Goal: Find contact information: Find contact information

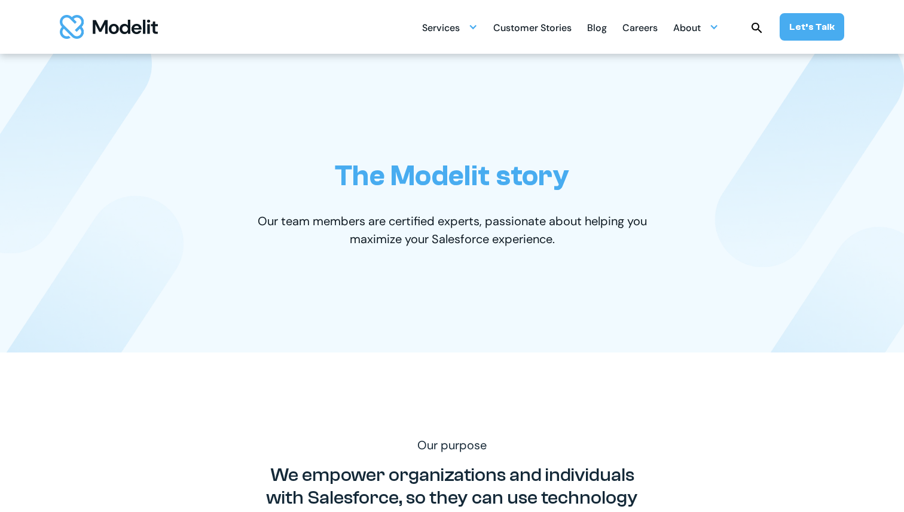
scroll to position [3, 0]
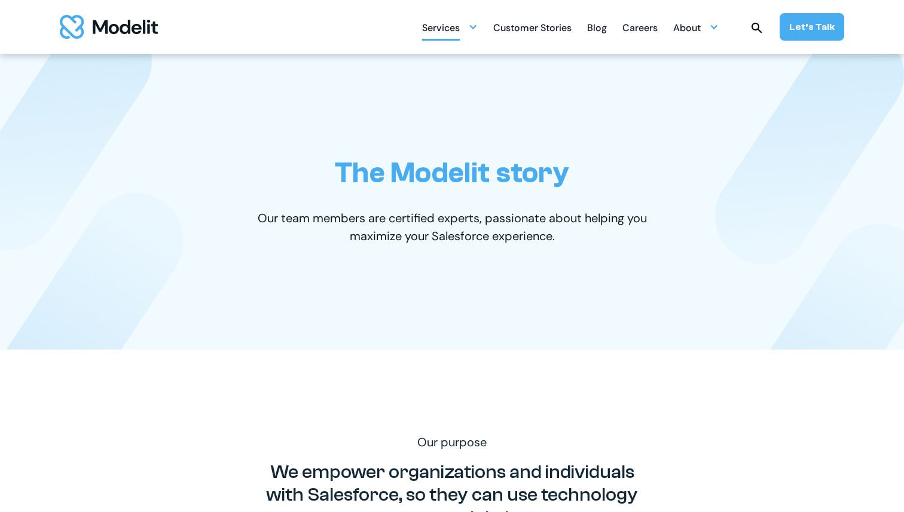
click at [432, 20] on div "Services" at bounding box center [441, 28] width 38 height 23
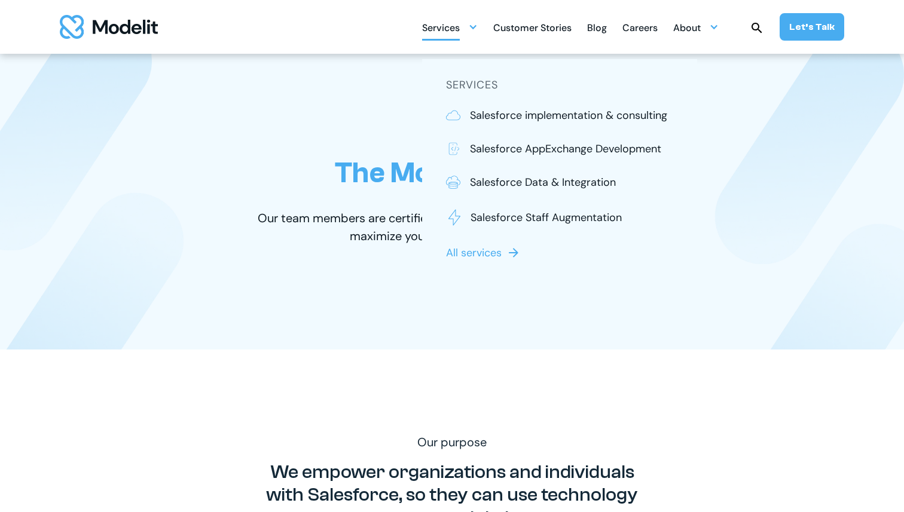
click at [144, 27] on img "home" at bounding box center [109, 27] width 98 height 24
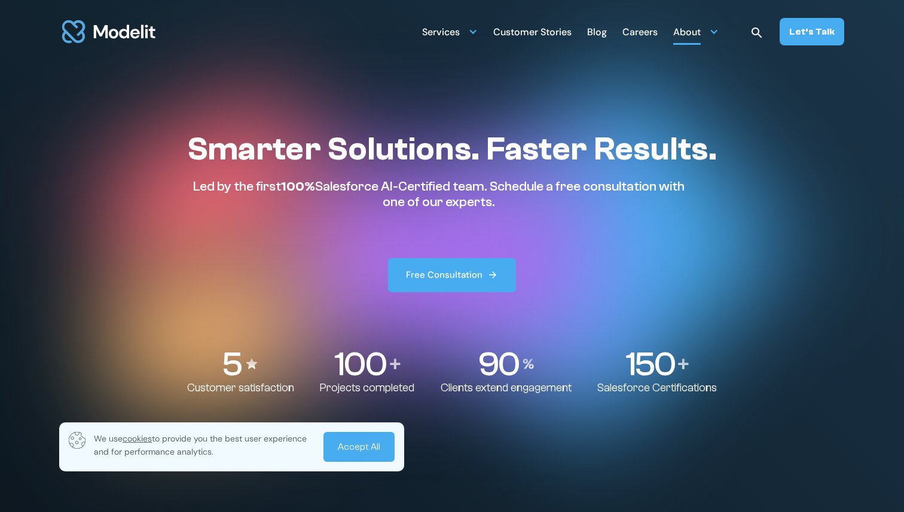
click at [688, 30] on div "About" at bounding box center [687, 33] width 28 height 23
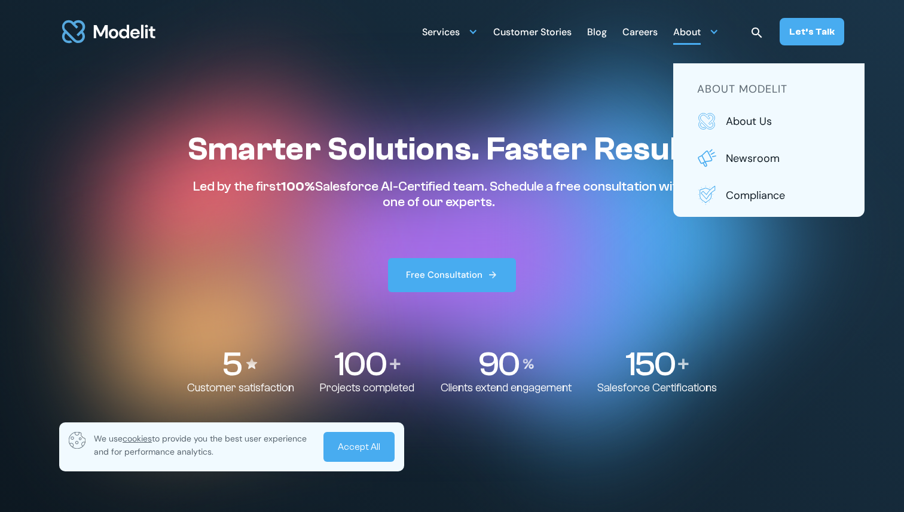
click at [554, 66] on section "Smarter Solutions. Faster Results. Led by the first 100% Salesforce AI-Certifie…" at bounding box center [452, 256] width 904 height 512
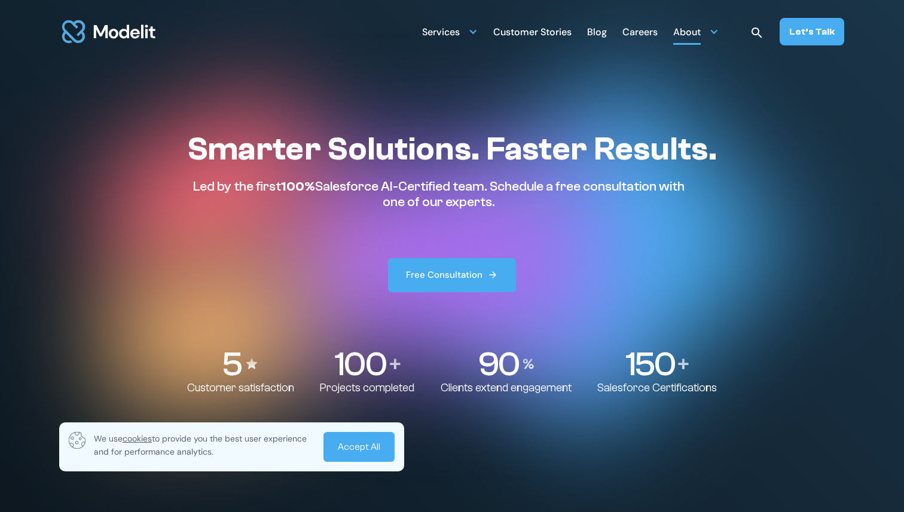
click at [695, 35] on div "About" at bounding box center [687, 33] width 28 height 23
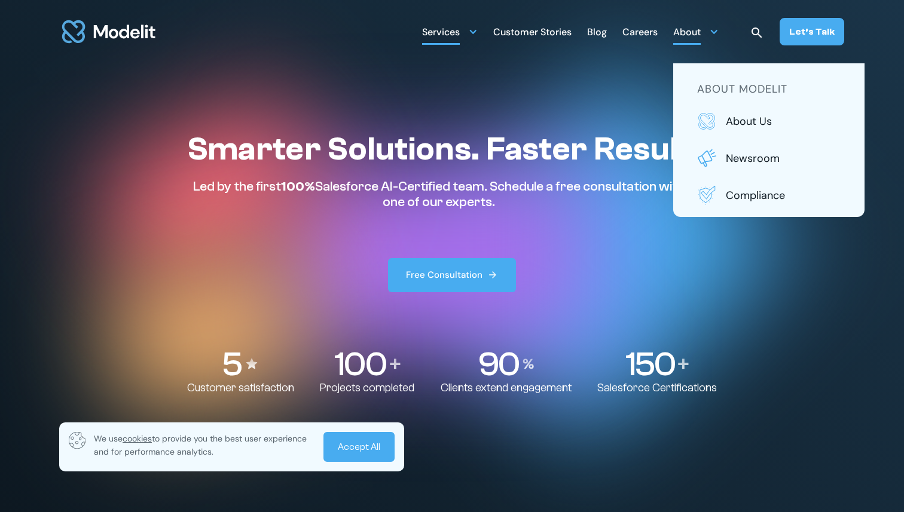
click at [450, 37] on div "Services" at bounding box center [441, 33] width 38 height 23
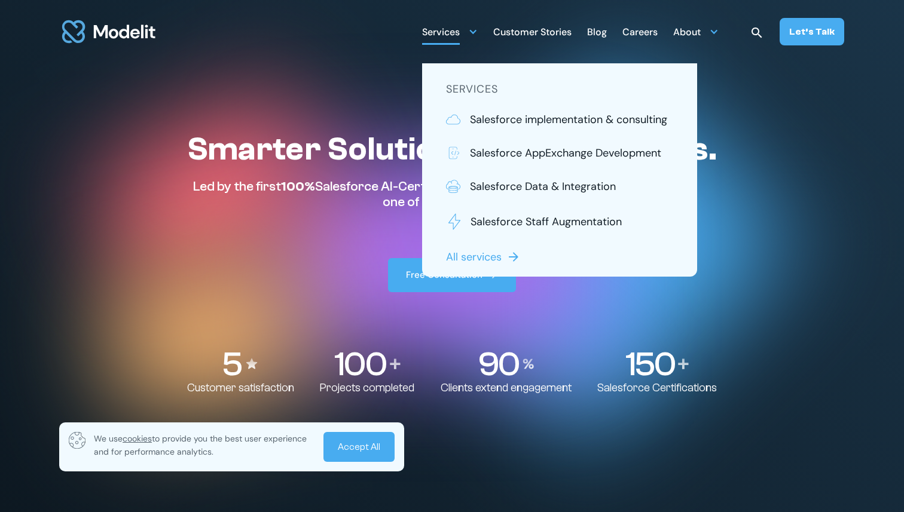
click at [449, 35] on div "Services" at bounding box center [441, 33] width 38 height 23
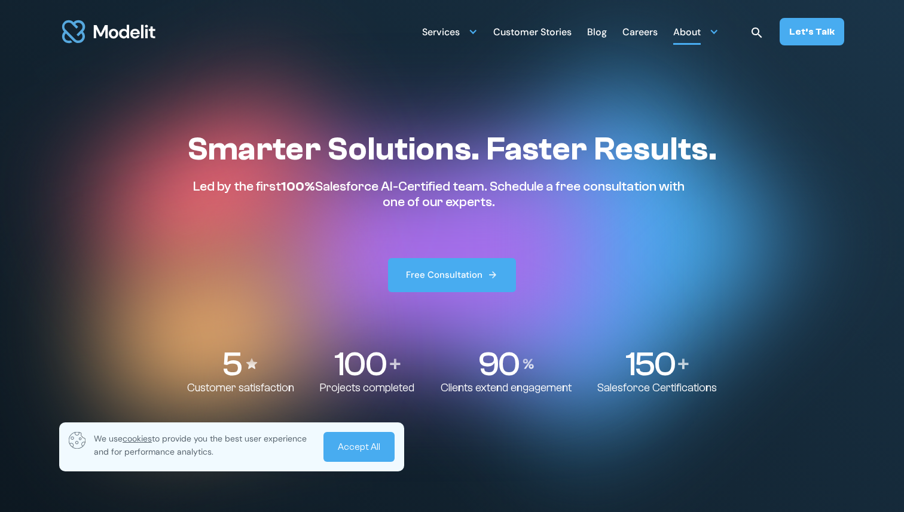
click at [694, 35] on div "About" at bounding box center [687, 33] width 28 height 23
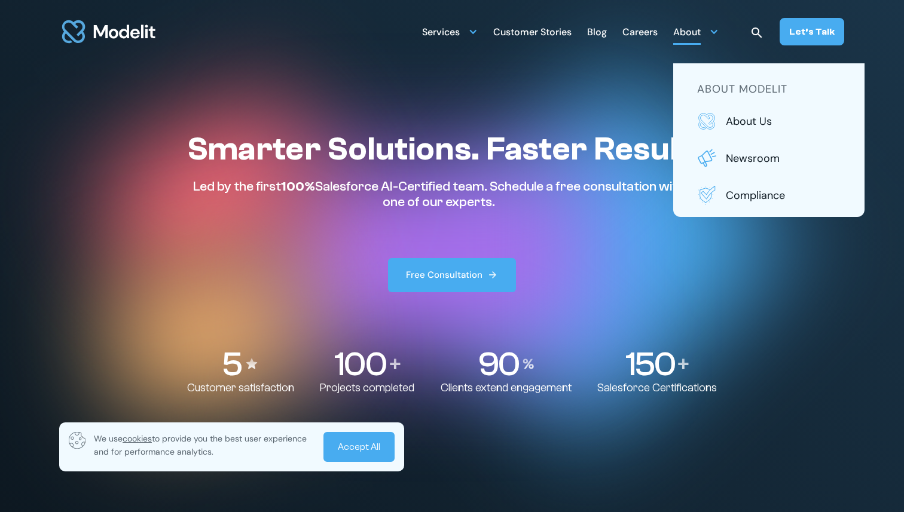
click at [852, 38] on div "Services SERVICES Salesforce implementation & consulting Salesforce AppExchange…" at bounding box center [452, 31] width 904 height 63
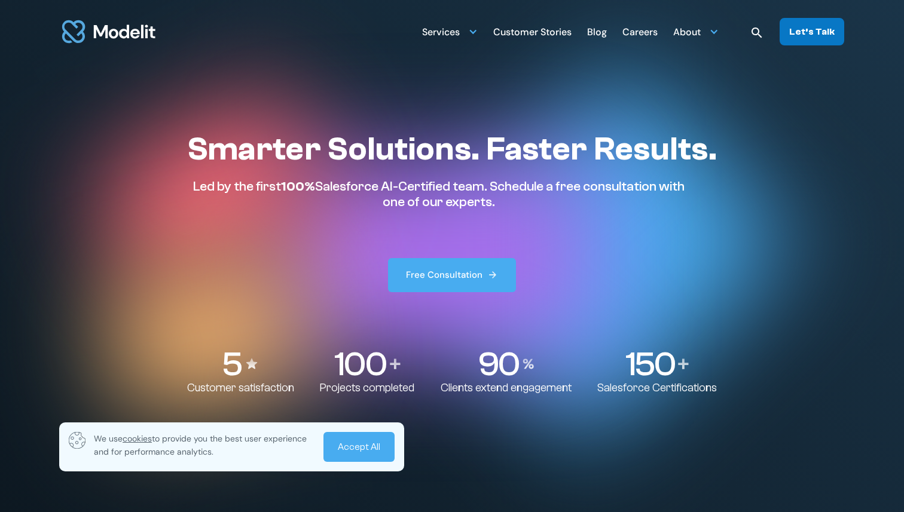
click at [801, 38] on div "Let’s Talk" at bounding box center [811, 31] width 45 height 13
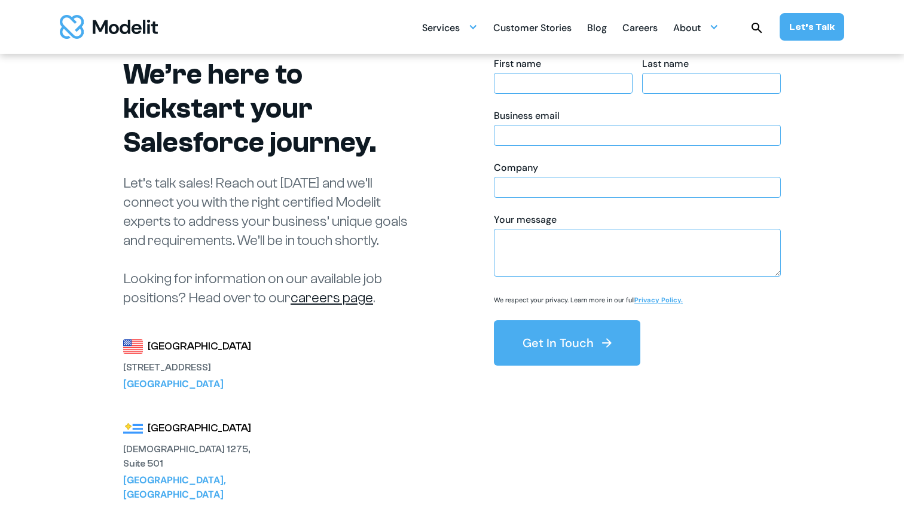
scroll to position [183, 0]
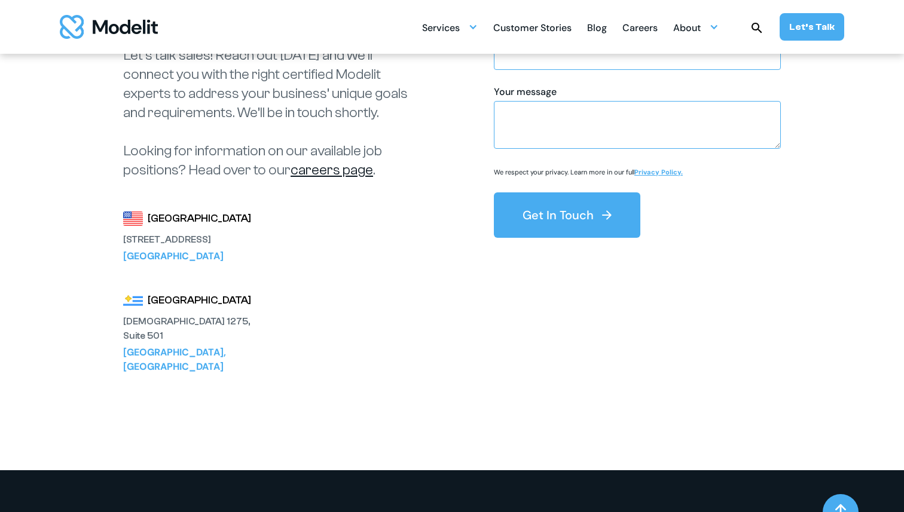
drag, startPoint x: 220, startPoint y: 276, endPoint x: 232, endPoint y: 335, distance: 61.0
click at [232, 335] on div "United States 3120 139th Ave SE Suite 500 Bellevue, WA 98005 Latin America Ejid…" at bounding box center [272, 285] width 299 height 178
click at [232, 346] on div "Montevideo, Uruguay" at bounding box center [189, 360] width 132 height 29
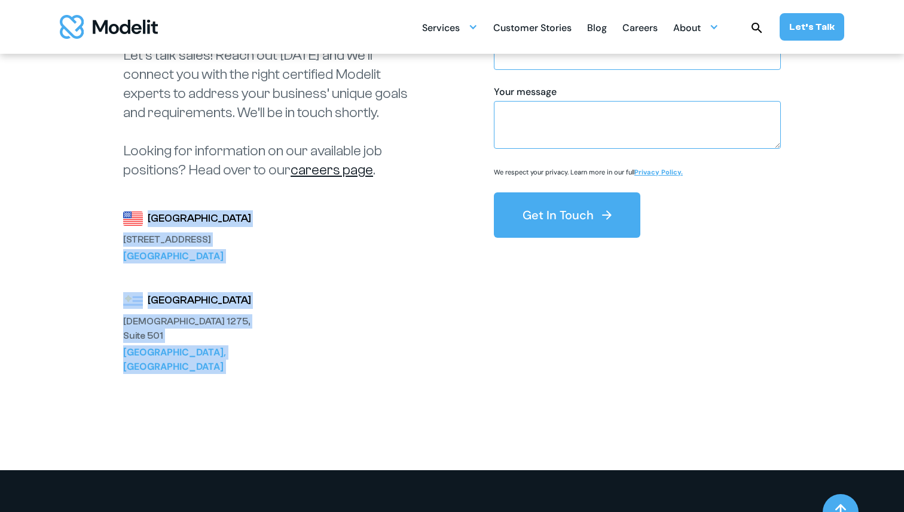
drag, startPoint x: 232, startPoint y: 335, endPoint x: 232, endPoint y: 178, distance: 157.9
click at [232, 178] on div "We’re here to kickstart your Salesforce journey. Let’s talk sales! Reach out to…" at bounding box center [272, 151] width 299 height 445
click at [232, 169] on p "Let’s talk sales! Reach out today and we’ll connect you with the right certifie…" at bounding box center [272, 113] width 299 height 134
drag, startPoint x: 232, startPoint y: 169, endPoint x: 232, endPoint y: 362, distance: 193.1
click at [232, 361] on div "We’re here to kickstart your Salesforce journey. Let’s talk sales! Reach out to…" at bounding box center [451, 169] width 789 height 602
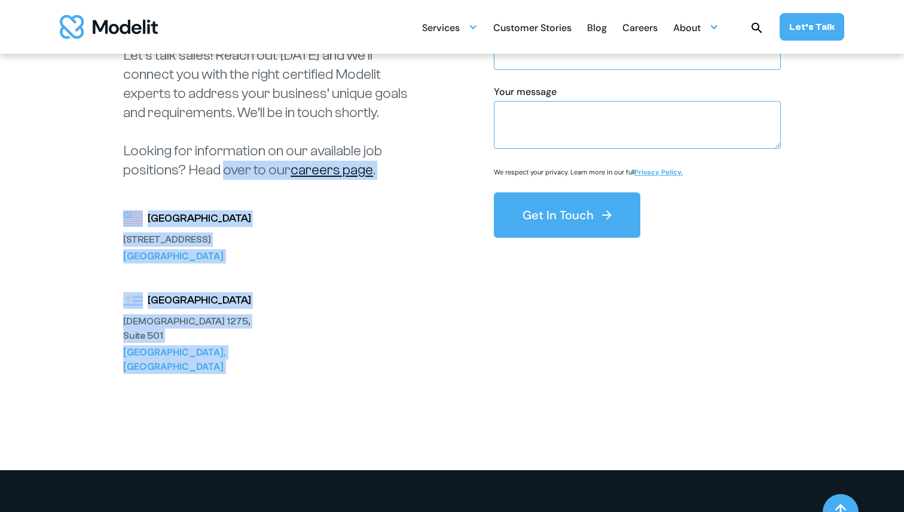
click at [232, 362] on div "We’re here to kickstart your Salesforce journey. Let’s talk sales! Reach out to…" at bounding box center [451, 169] width 789 height 602
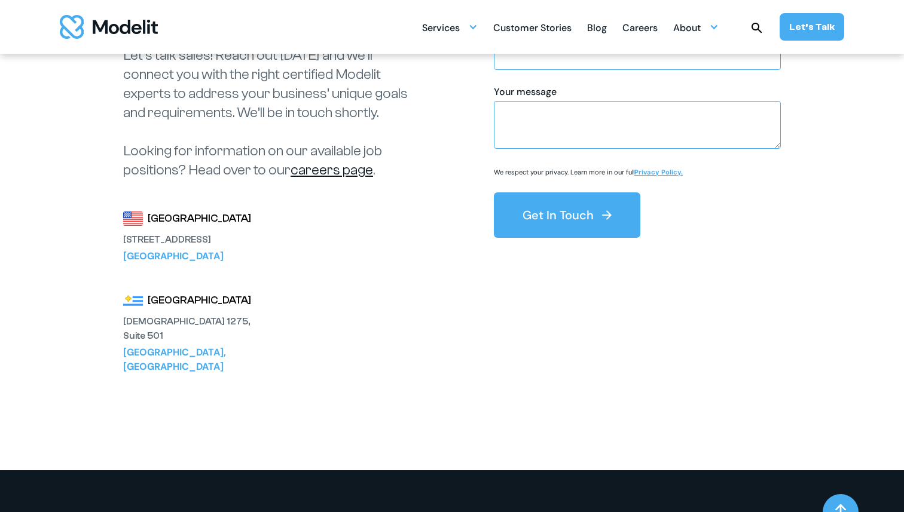
click at [193, 346] on div "Montevideo, Uruguay" at bounding box center [189, 360] width 132 height 29
drag, startPoint x: 193, startPoint y: 338, endPoint x: 218, endPoint y: 349, distance: 27.6
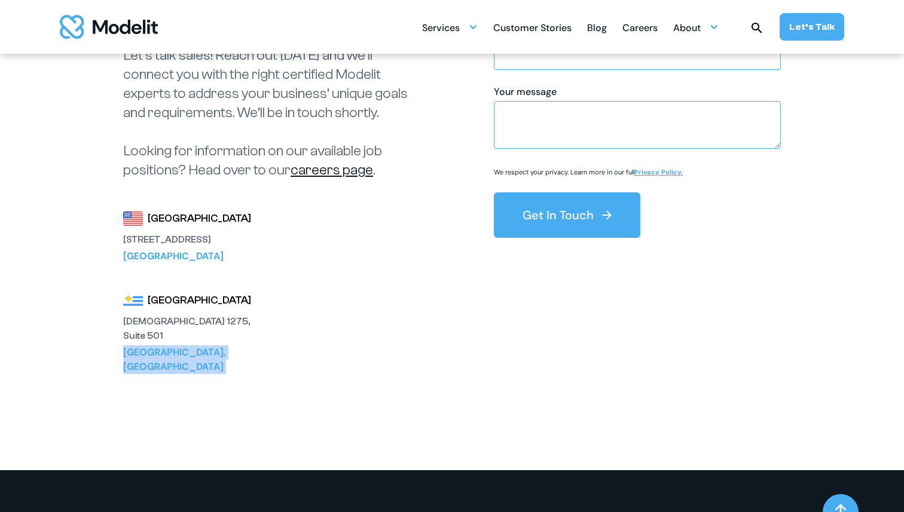
click at [193, 346] on div "Montevideo, Uruguay" at bounding box center [189, 360] width 132 height 29
click at [225, 349] on div "We’re here to kickstart your Salesforce journey. Let’s talk sales! Reach out to…" at bounding box center [451, 169] width 789 height 602
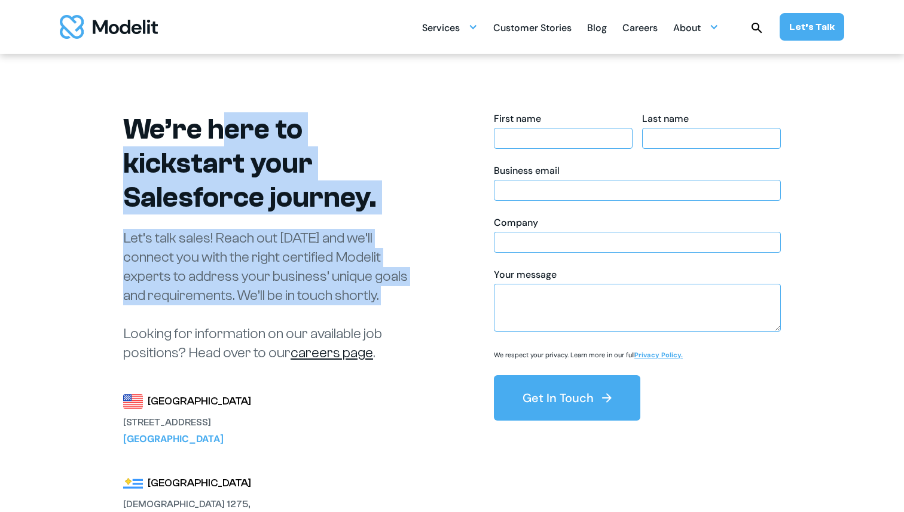
drag, startPoint x: 231, startPoint y: 137, endPoint x: 231, endPoint y: 326, distance: 189.5
click at [231, 326] on div "We’re here to kickstart your Salesforce journey. Let’s talk sales! Reach out to…" at bounding box center [272, 334] width 299 height 445
click at [231, 328] on p "Let’s talk sales! Reach out today and we’ll connect you with the right certifie…" at bounding box center [272, 296] width 299 height 134
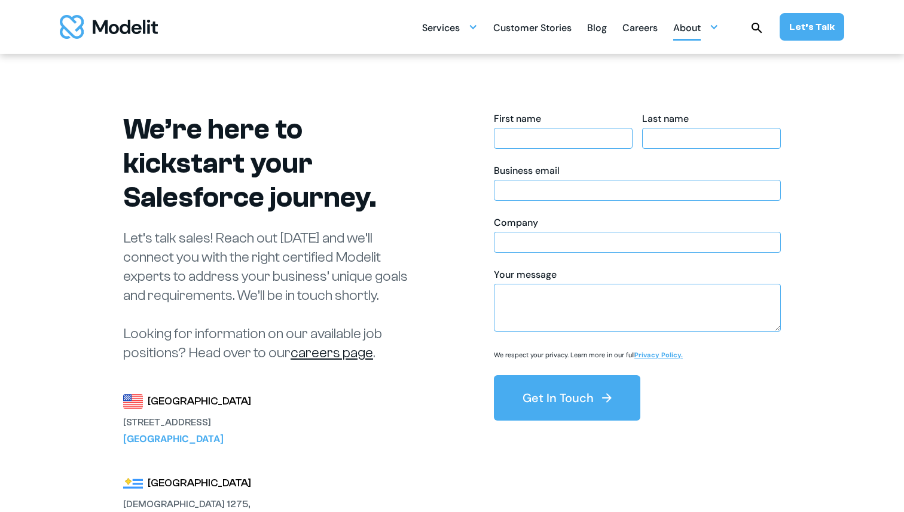
click at [694, 16] on div "About" at bounding box center [695, 27] width 45 height 23
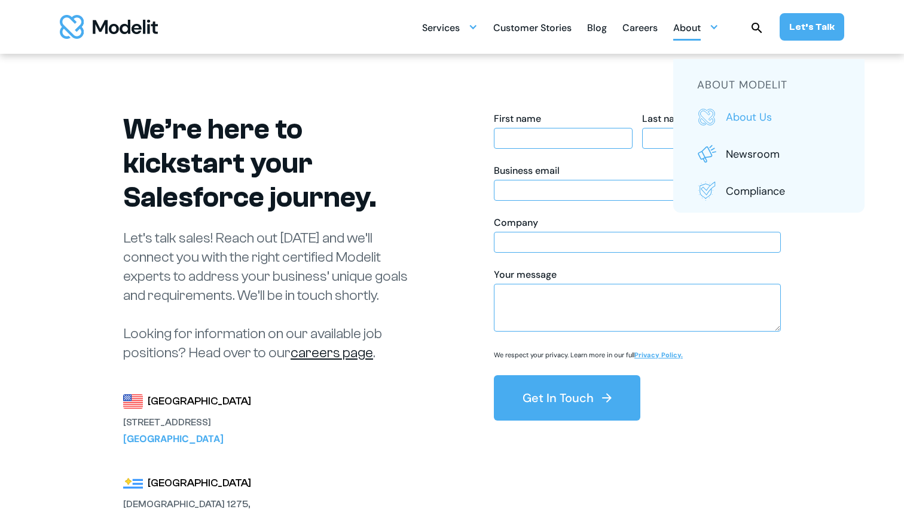
click at [716, 125] on img at bounding box center [706, 117] width 19 height 19
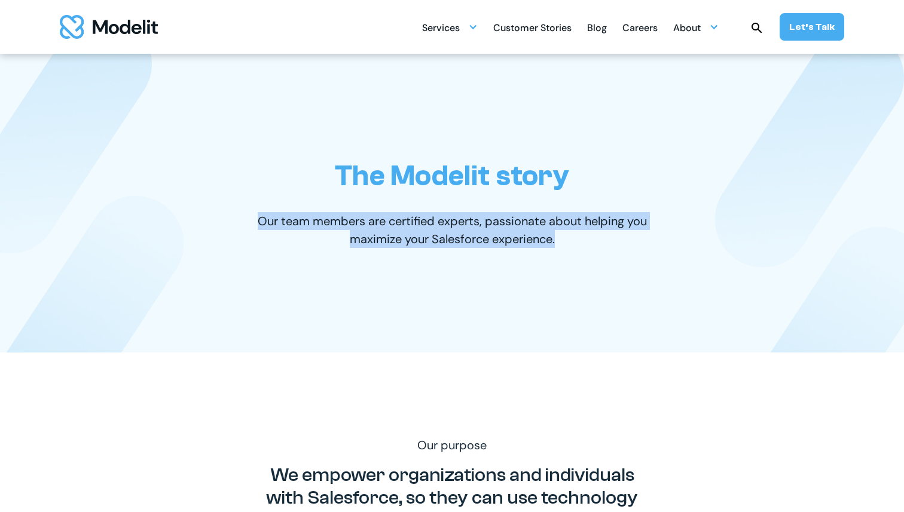
drag, startPoint x: 712, startPoint y: 288, endPoint x: 712, endPoint y: 307, distance: 19.1
click at [712, 304] on div "The Modelit story Our team members are certified experts, passionate about help…" at bounding box center [451, 203] width 741 height 299
click at [712, 307] on div "The Modelit story Our team members are certified experts, passionate about help…" at bounding box center [451, 203] width 741 height 299
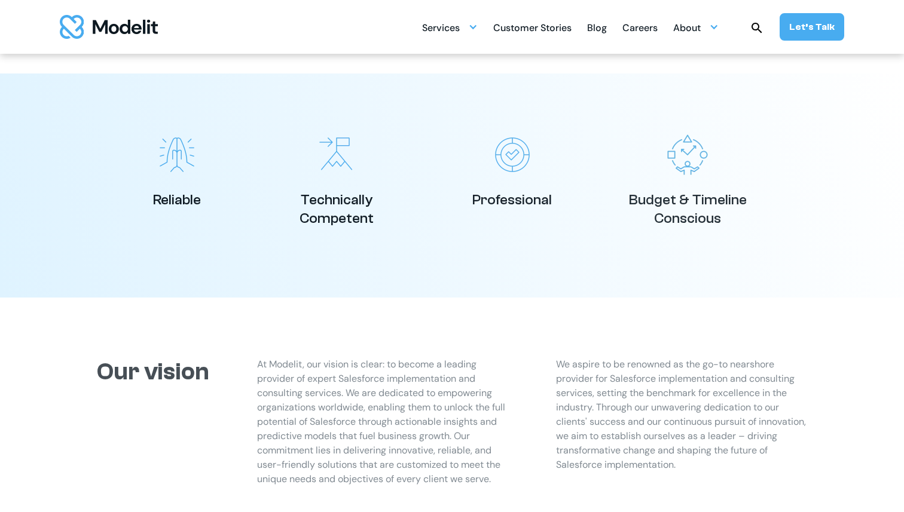
scroll to position [485, 0]
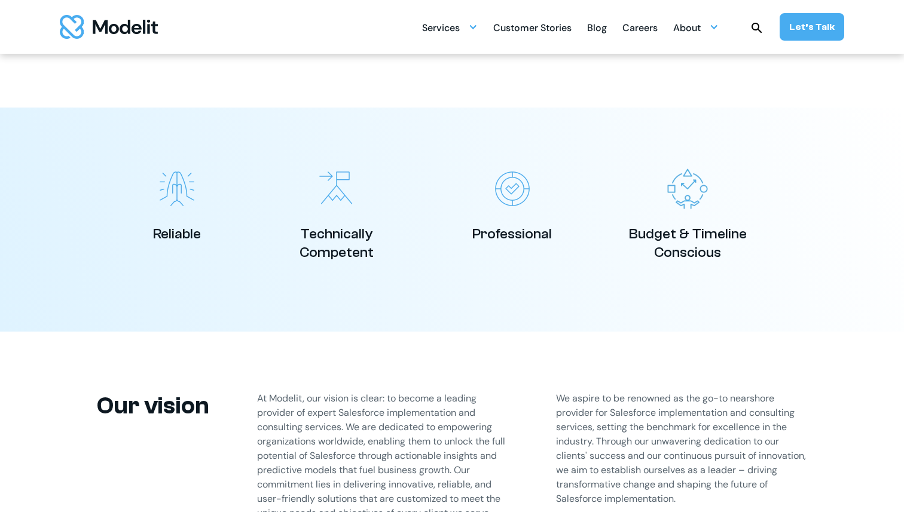
drag, startPoint x: 689, startPoint y: 108, endPoint x: 719, endPoint y: 307, distance: 201.3
click at [719, 304] on div "Reliable Technically Competent Professional Budget & Timeline Conscious" at bounding box center [451, 220] width 741 height 224
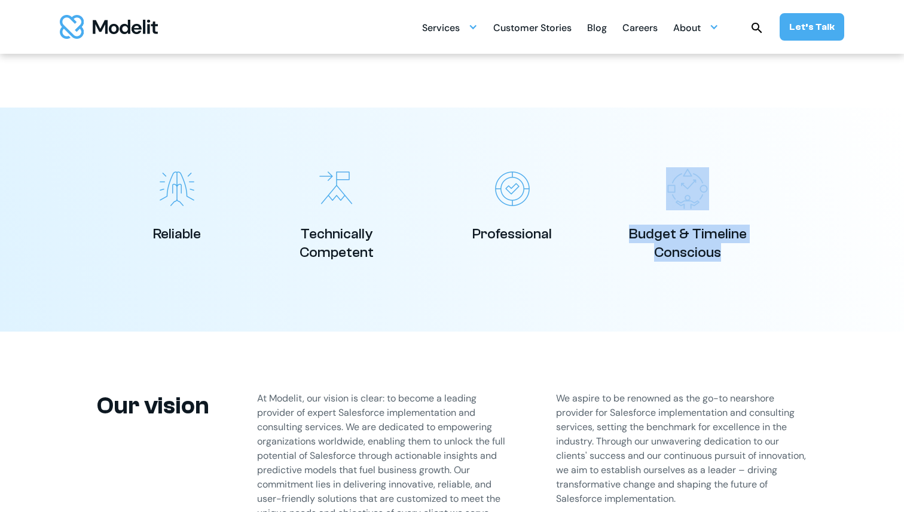
click at [719, 307] on div "Reliable Technically Competent Professional Budget & Timeline Conscious" at bounding box center [451, 220] width 741 height 224
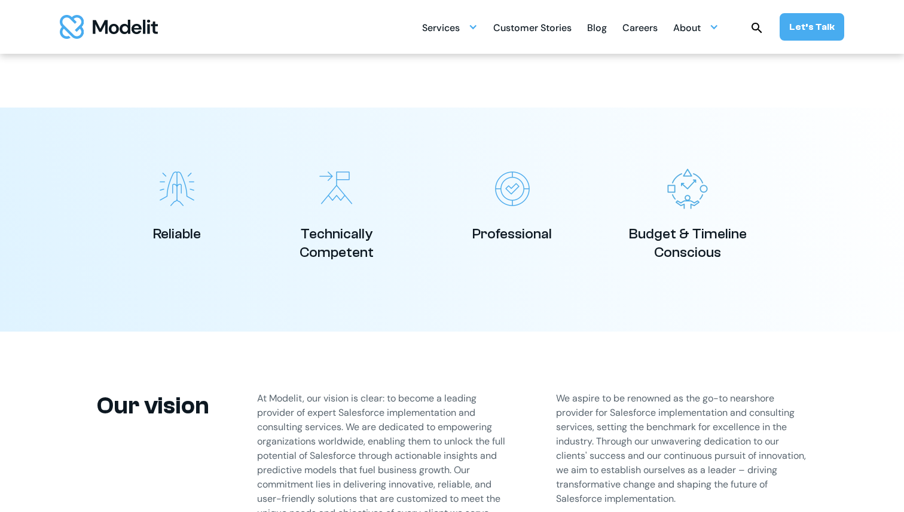
scroll to position [642, 0]
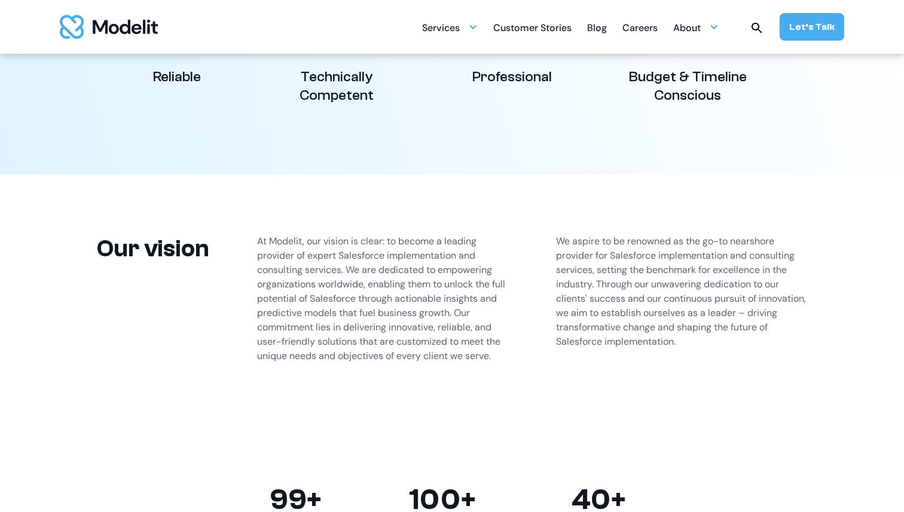
click at [670, 218] on div "Our vision At Modelit, our vision is clear: to become a leading provider of exp…" at bounding box center [451, 299] width 741 height 249
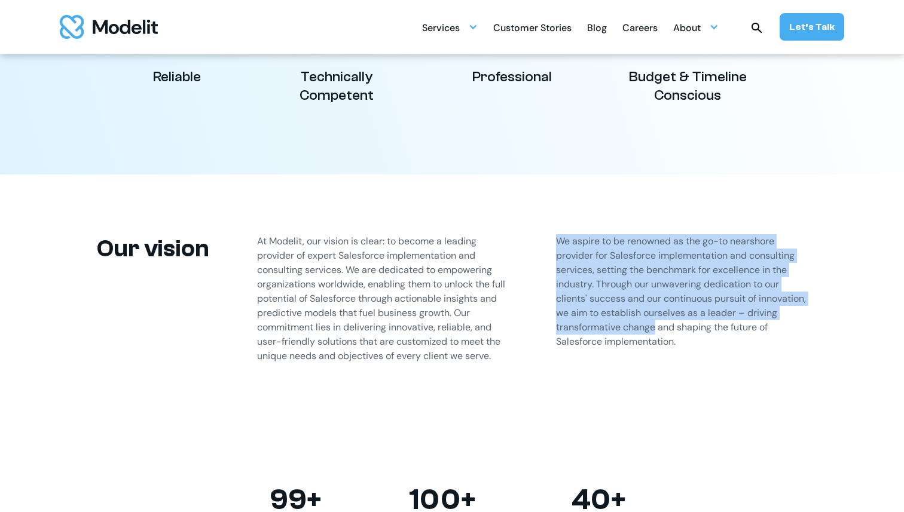
drag, startPoint x: 670, startPoint y: 218, endPoint x: 674, endPoint y: 339, distance: 121.4
click at [674, 339] on div "Our vision At Modelit, our vision is clear: to become a leading provider of exp…" at bounding box center [451, 299] width 741 height 249
click at [674, 342] on p "We aspire to be renowned as the go-to nearshore provider for Salesforce impleme…" at bounding box center [681, 291] width 251 height 115
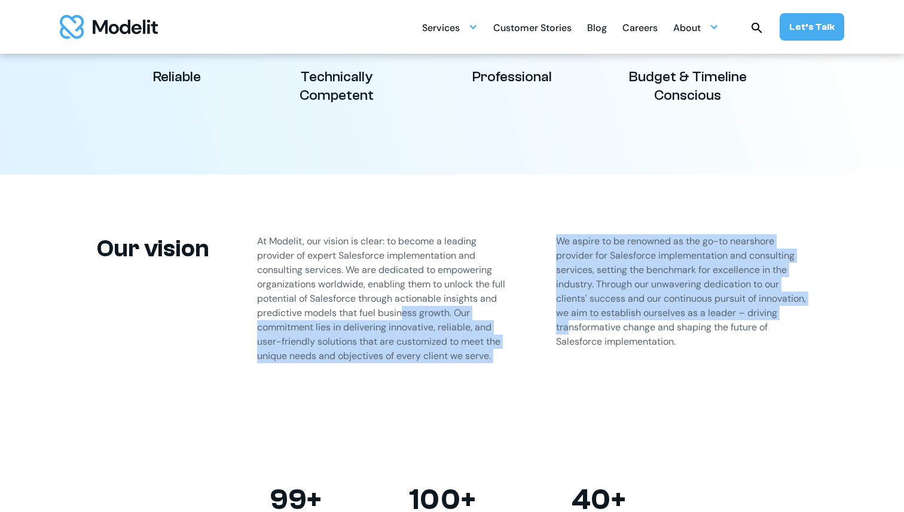
drag, startPoint x: 573, startPoint y: 317, endPoint x: 418, endPoint y: 301, distance: 156.4
click at [418, 301] on div "Our vision At Modelit, our vision is clear: to become a leading provider of exp…" at bounding box center [451, 299] width 741 height 249
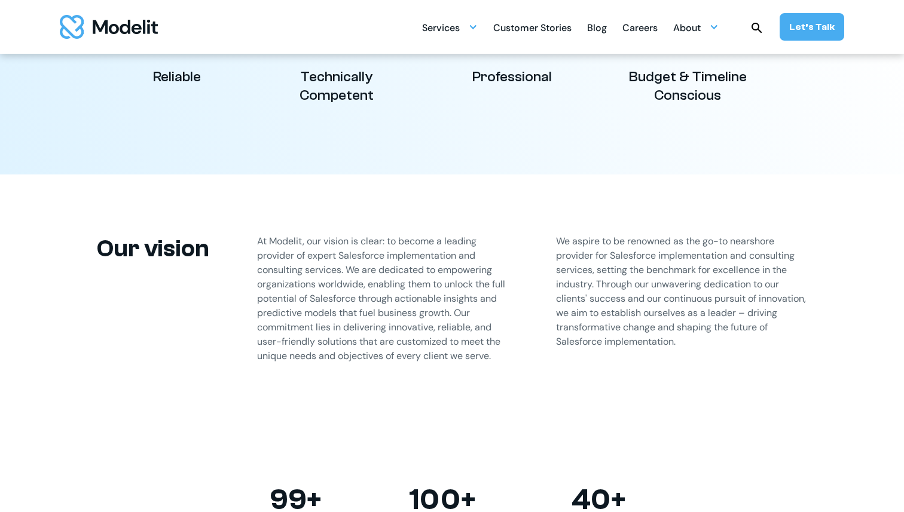
click at [405, 262] on p "At Modelit, our vision is clear: to become a leading provider of expert Salesfo…" at bounding box center [382, 298] width 251 height 129
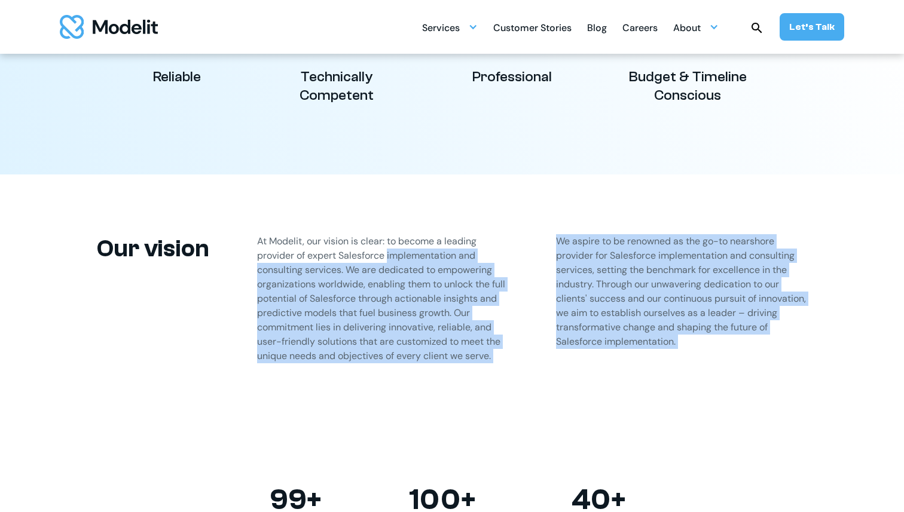
drag, startPoint x: 405, startPoint y: 262, endPoint x: 662, endPoint y: 356, distance: 274.3
click at [661, 355] on div "Our vision At Modelit, our vision is clear: to become a leading provider of exp…" at bounding box center [451, 299] width 741 height 249
click at [662, 356] on div "Our vision At Modelit, our vision is clear: to become a leading provider of exp…" at bounding box center [451, 299] width 741 height 249
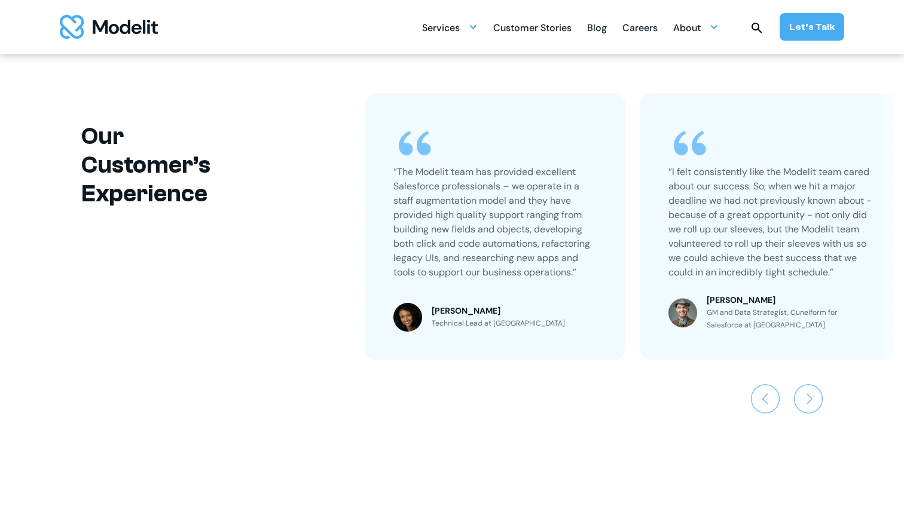
scroll to position [2613, 0]
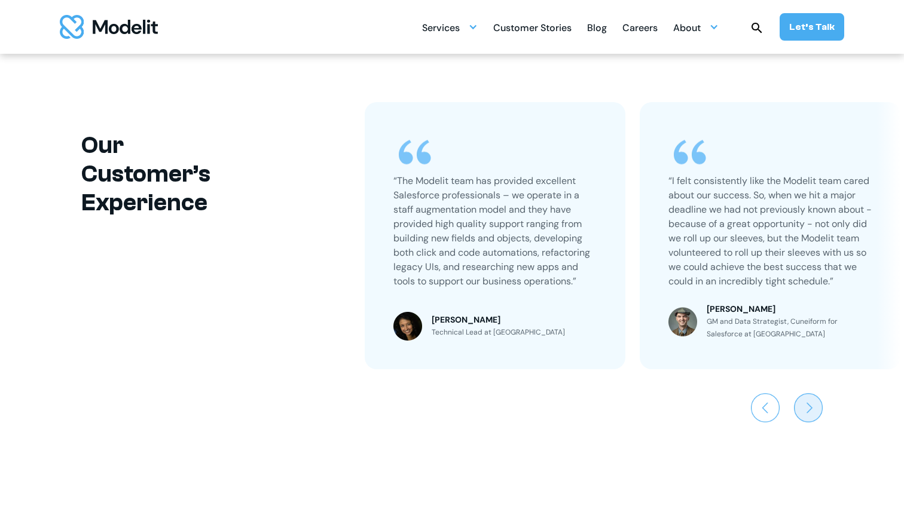
click at [809, 410] on img "Next slide" at bounding box center [808, 407] width 29 height 29
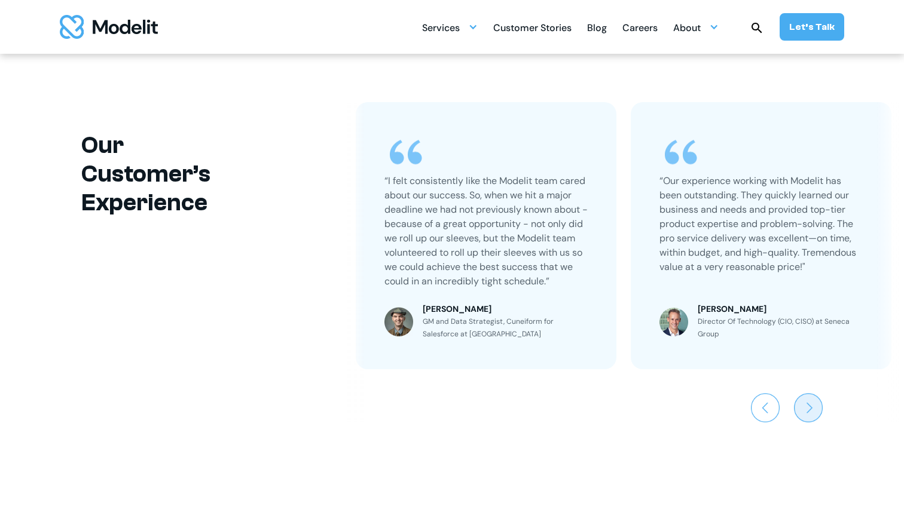
click at [809, 410] on img "Next slide" at bounding box center [808, 407] width 29 height 29
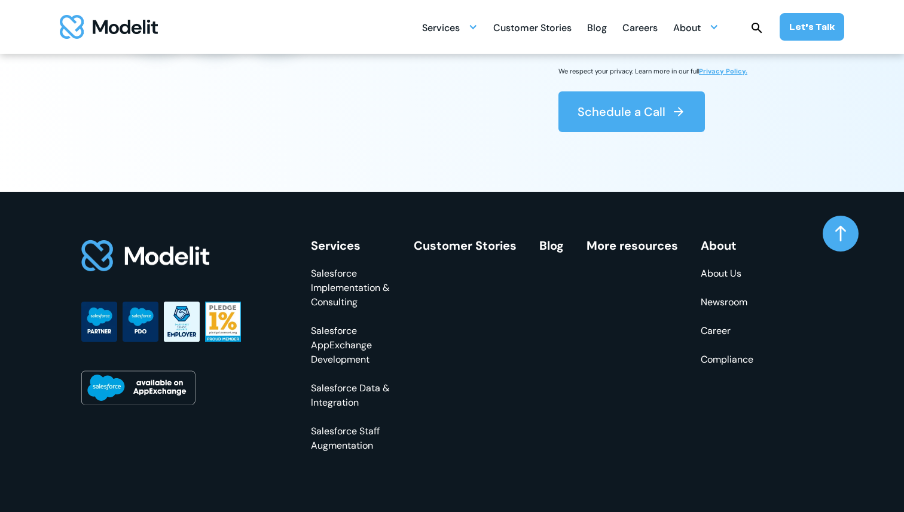
scroll to position [3448, 0]
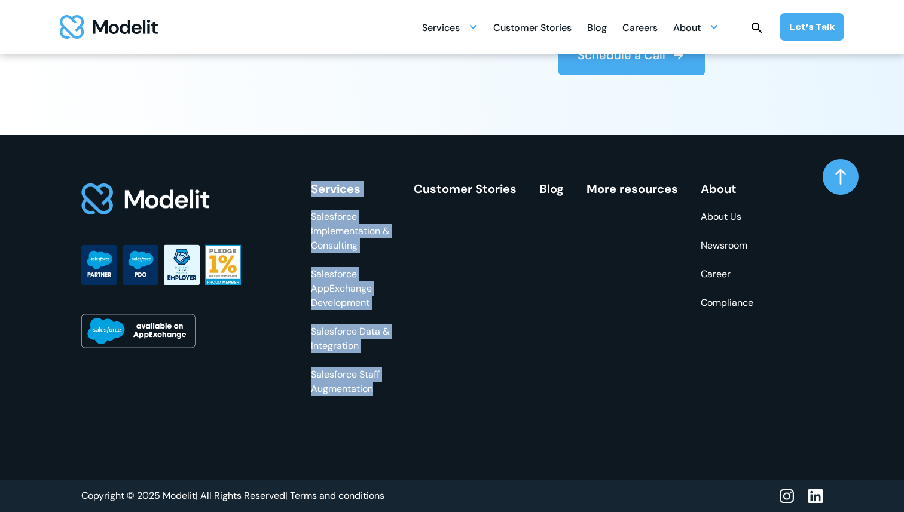
drag, startPoint x: 328, startPoint y: 174, endPoint x: 385, endPoint y: 431, distance: 262.7
click at [384, 429] on div "Services Salesforce Implementation & Consulting Salesforce AppExchange Developm…" at bounding box center [440, 307] width 718 height 345
click at [385, 431] on div "Services Salesforce Implementation & Consulting Salesforce AppExchange Developm…" at bounding box center [440, 307] width 718 height 345
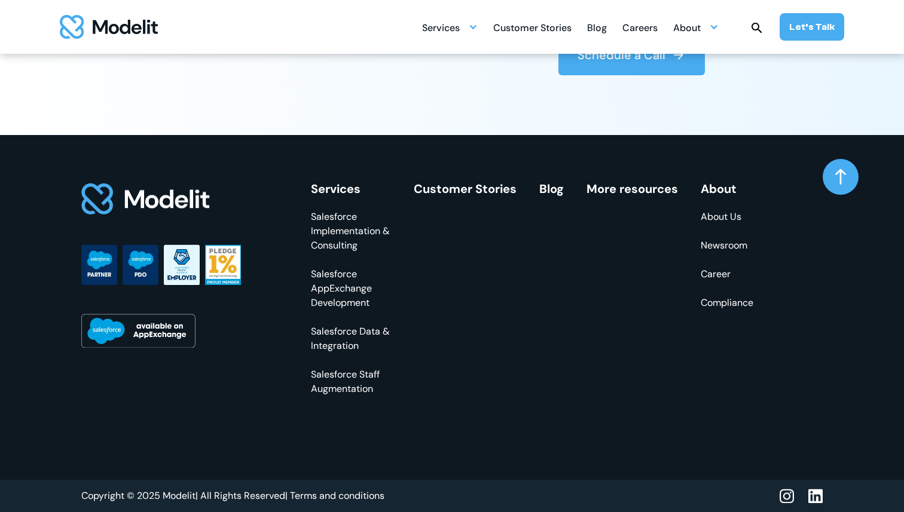
click at [131, 338] on img at bounding box center [138, 331] width 114 height 34
